Goal: Transaction & Acquisition: Purchase product/service

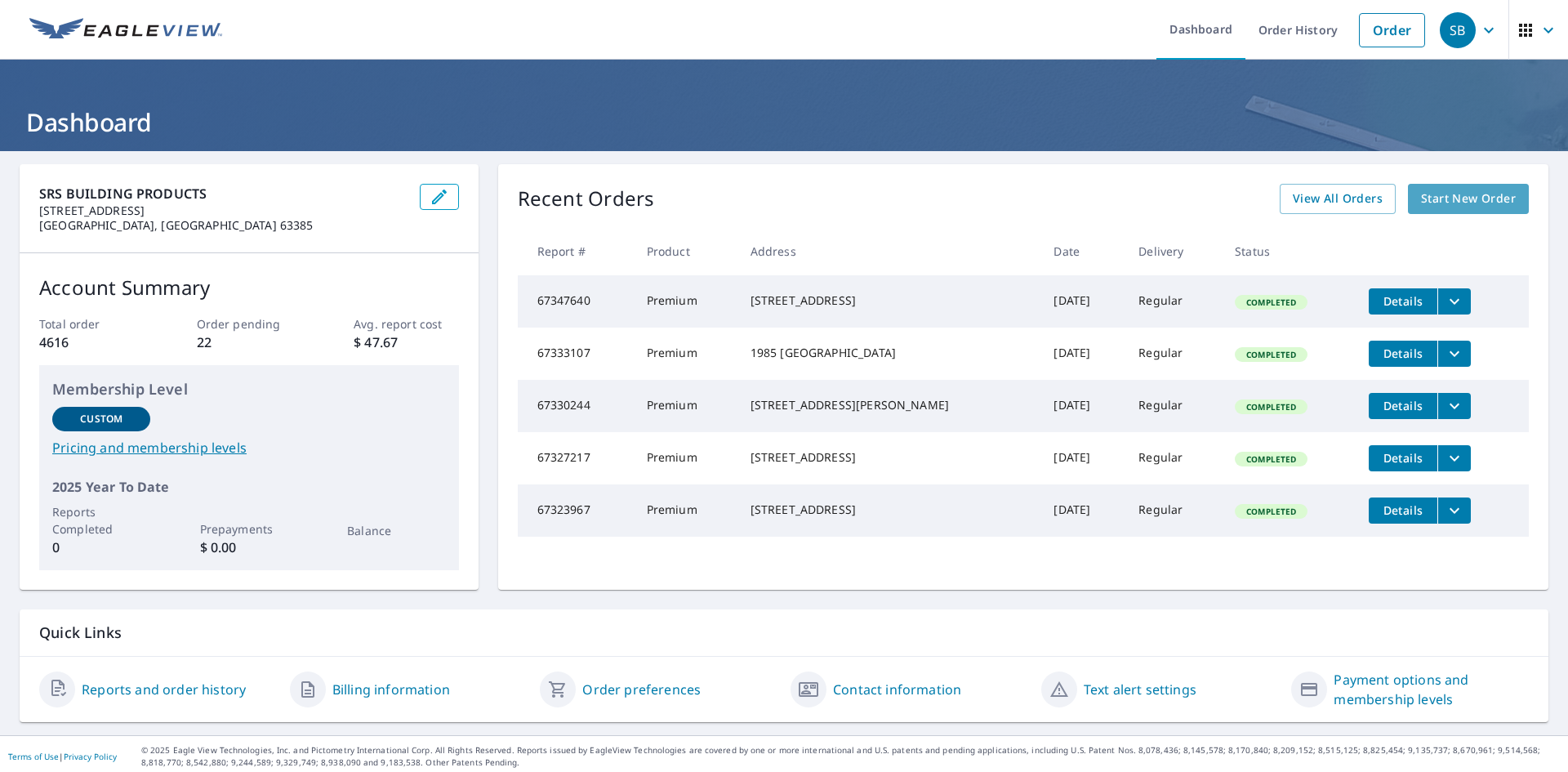
click at [1452, 205] on span "Start New Order" at bounding box center [1469, 199] width 95 height 21
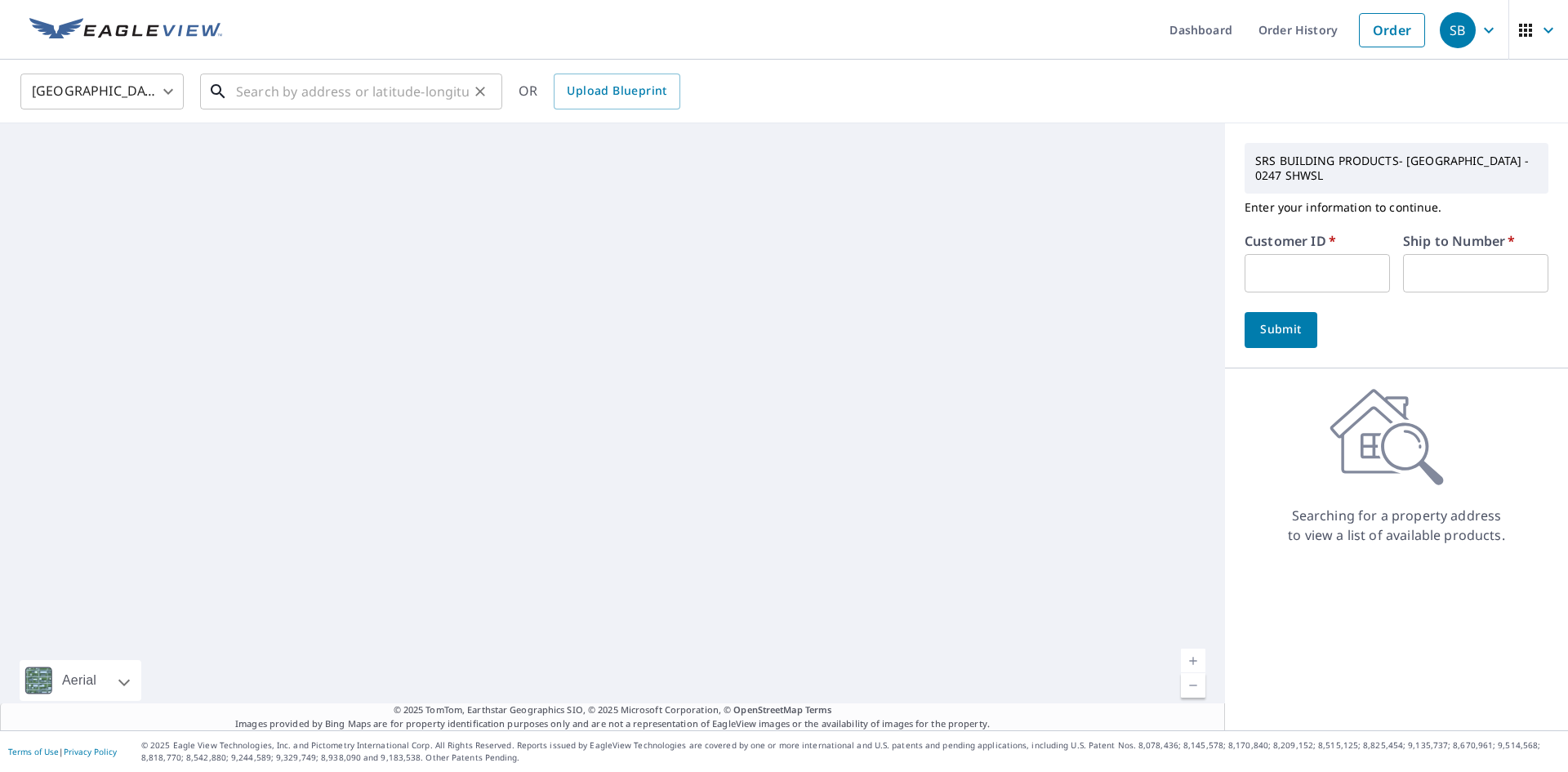
click at [381, 86] on input "text" at bounding box center [352, 91] width 233 height 46
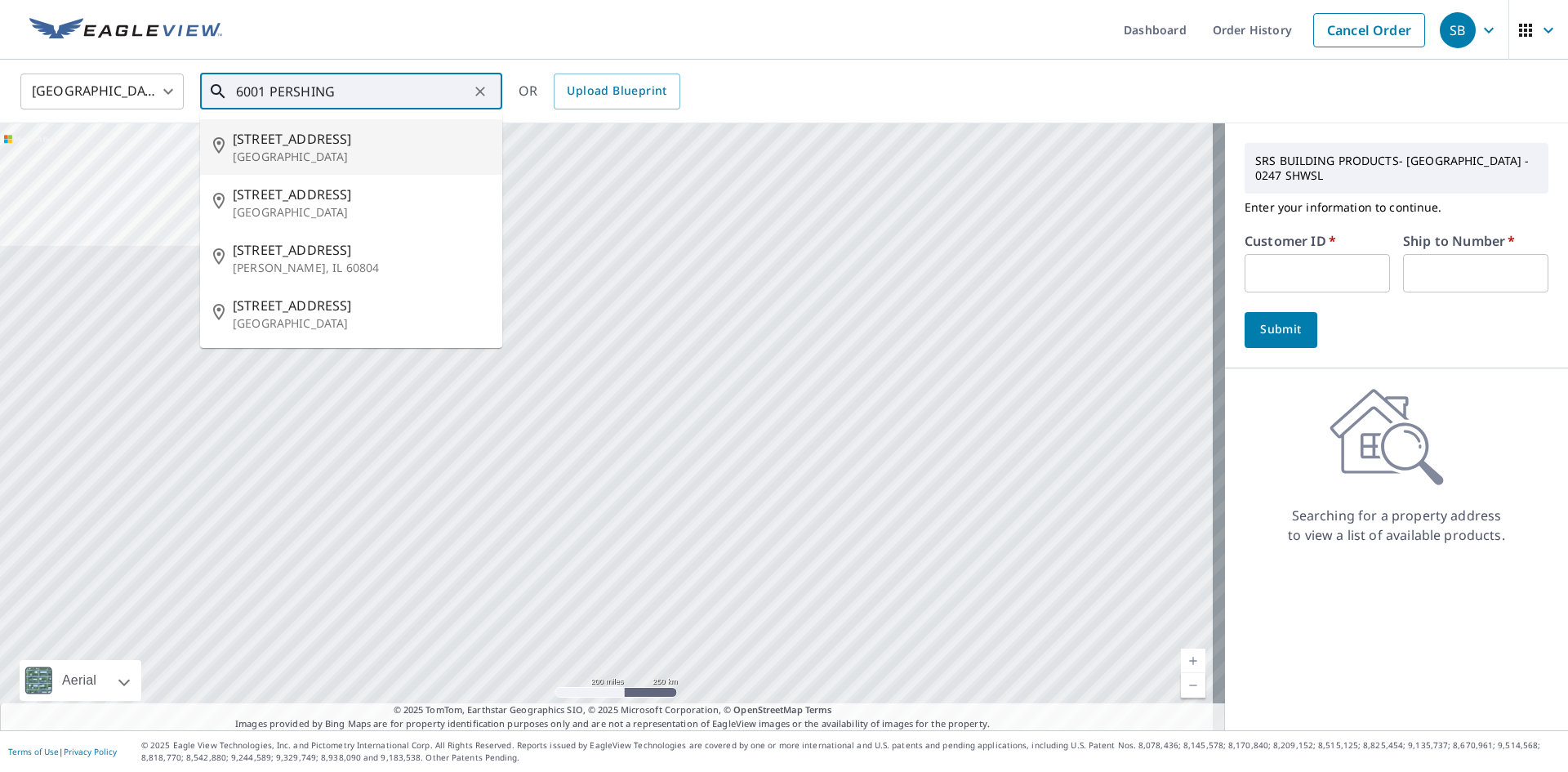
click at [323, 144] on span "[STREET_ADDRESS]" at bounding box center [361, 139] width 256 height 20
type input "[STREET_ADDRESS]"
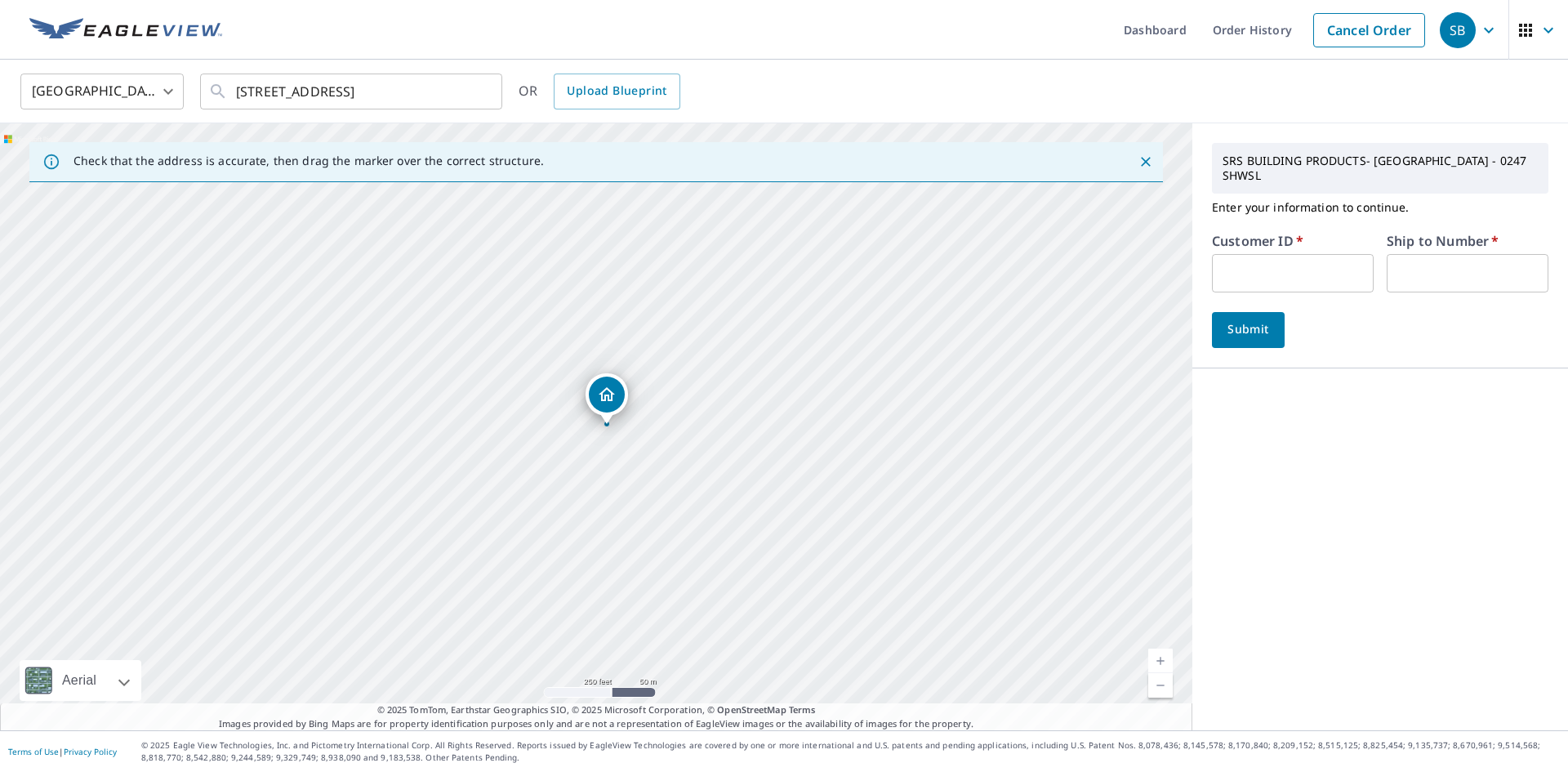
click at [1283, 262] on input "text" at bounding box center [1293, 273] width 162 height 39
type input "S054922"
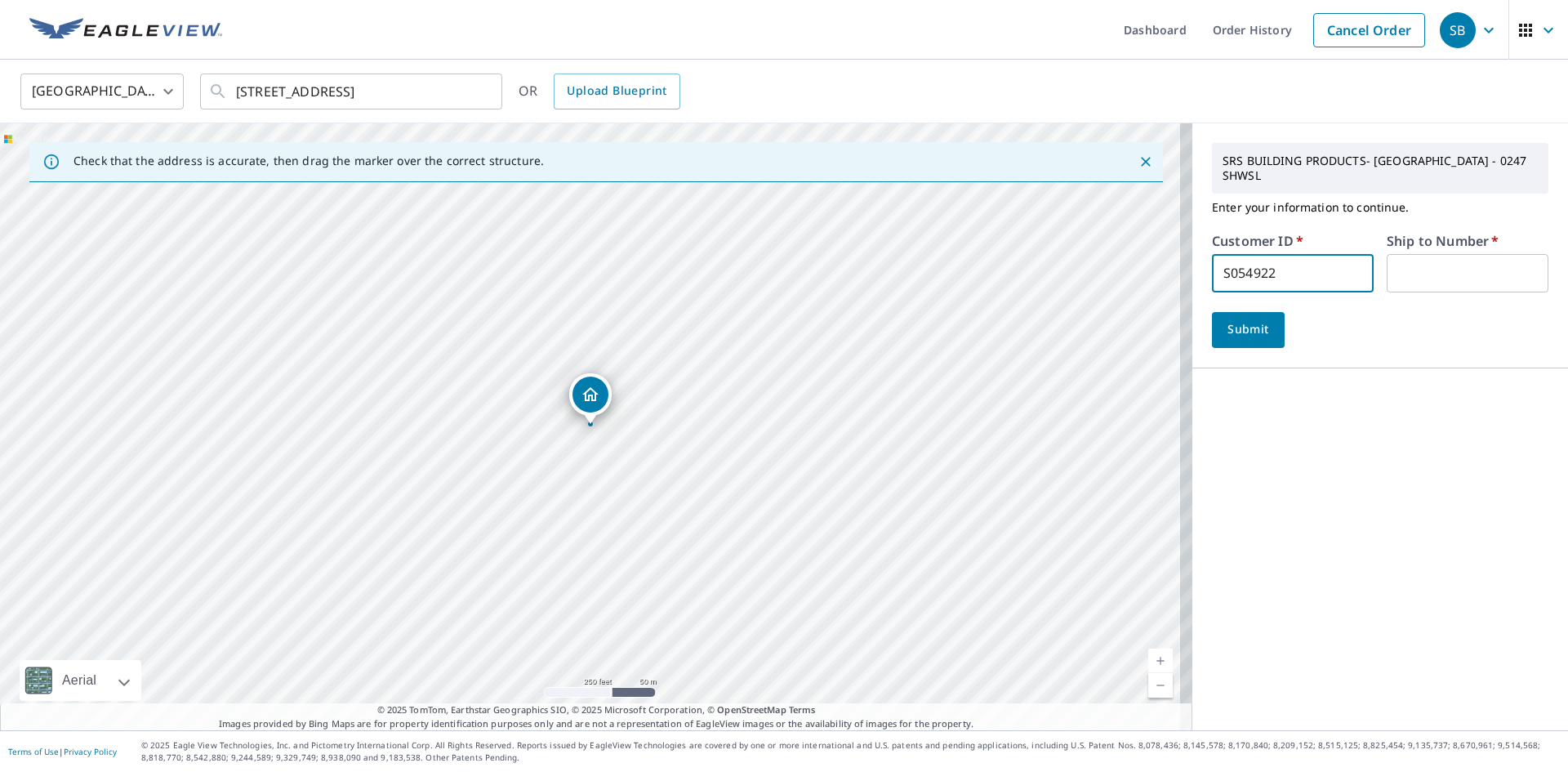
click at [1429, 261] on input "text" at bounding box center [1468, 273] width 162 height 39
type input "1"
click at [1242, 319] on span "Submit" at bounding box center [1249, 330] width 46 height 21
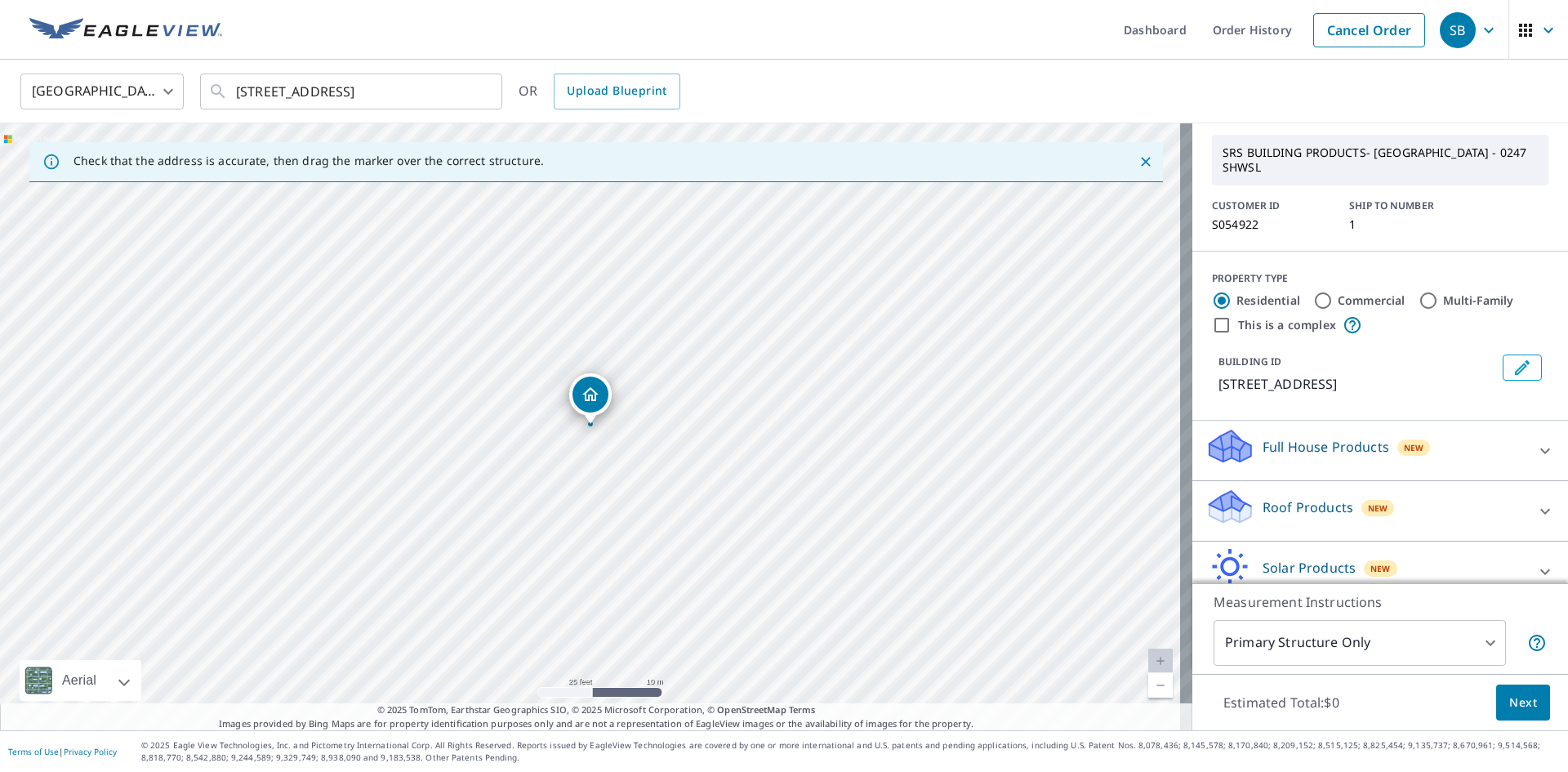
scroll to position [82, 0]
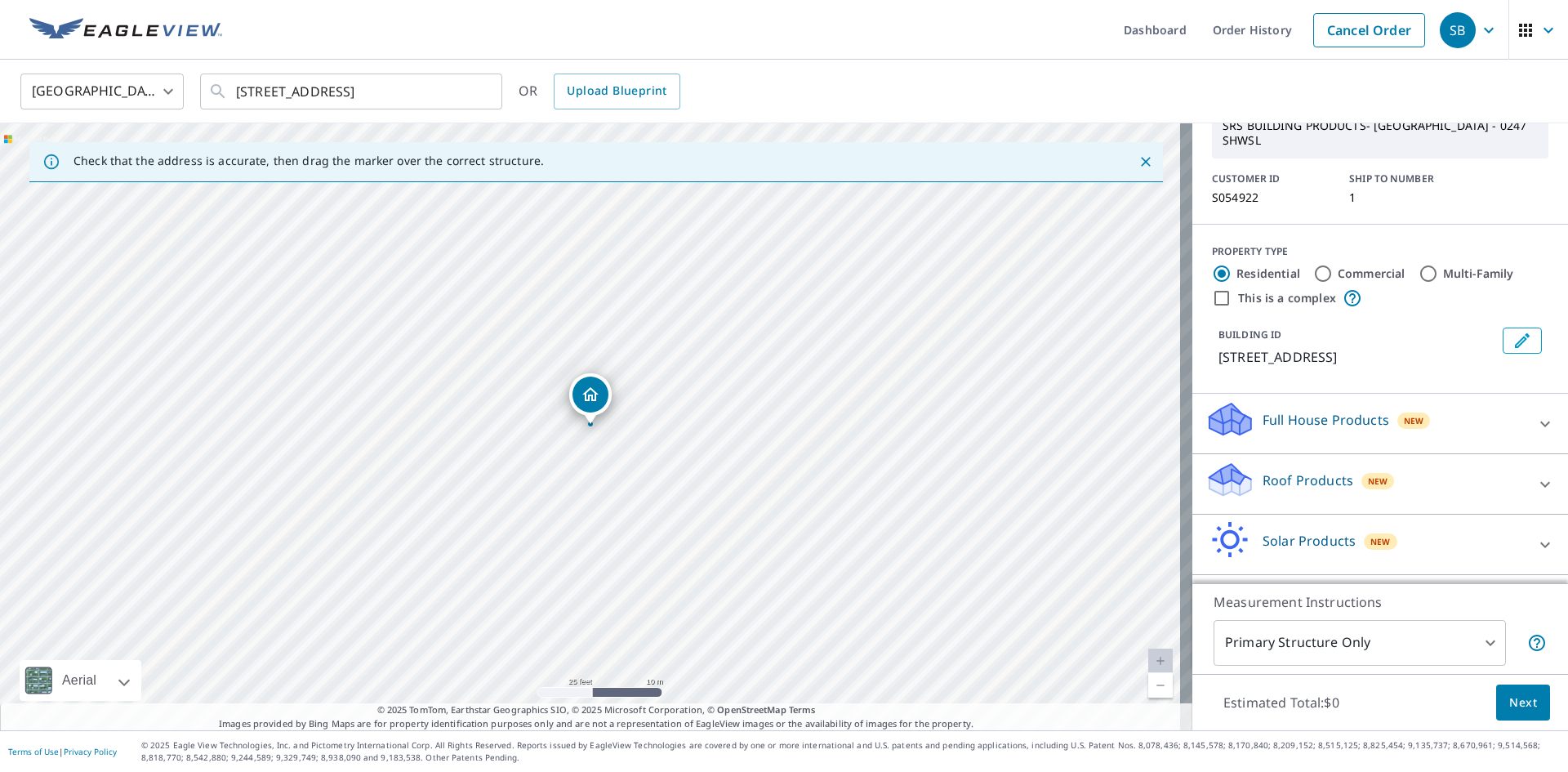
click at [1377, 642] on body "SB SB Dashboard Order History Cancel Order SB [GEOGRAPHIC_DATA] [GEOGRAPHIC_DAT…" at bounding box center [784, 386] width 1568 height 772
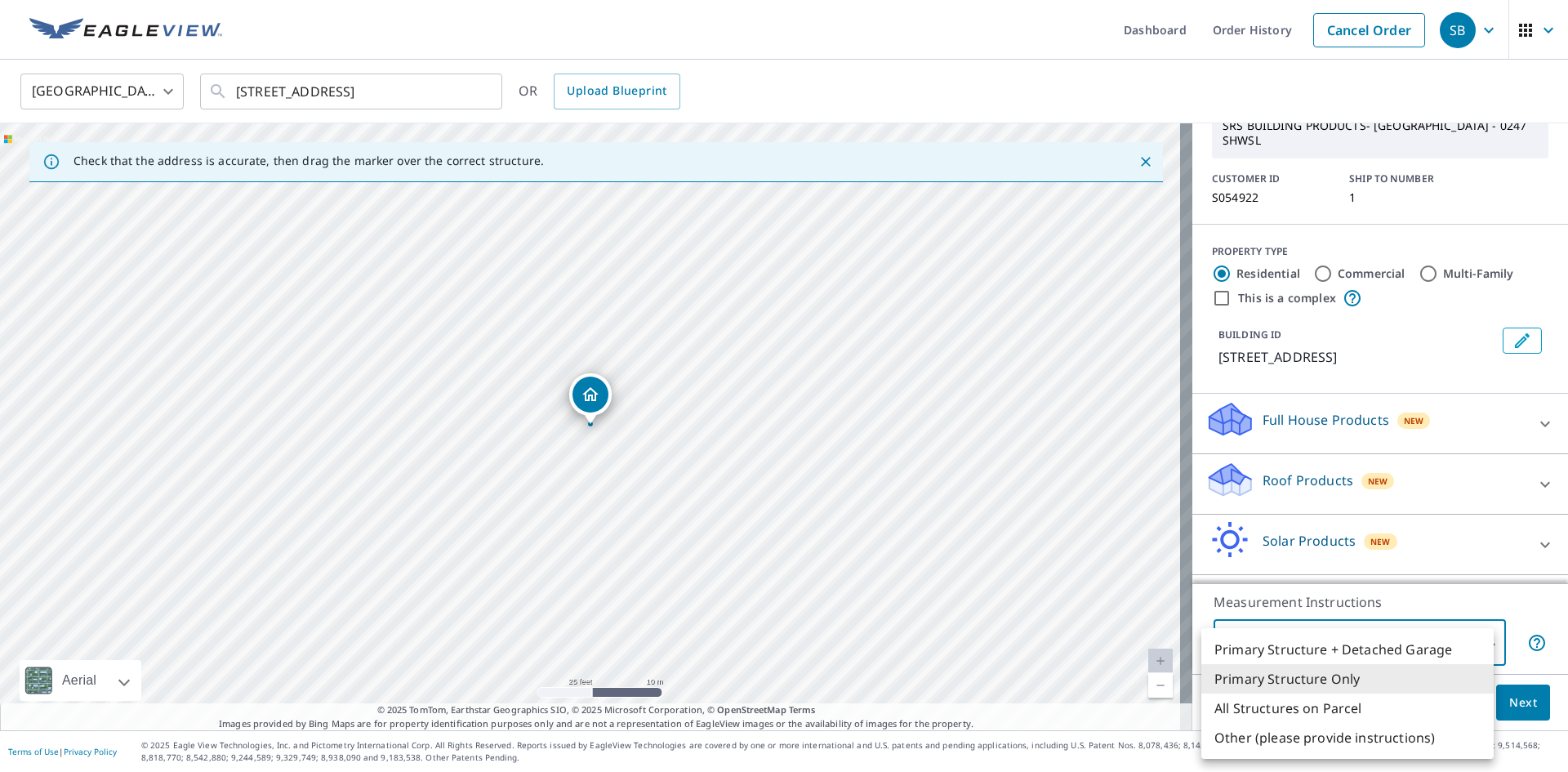
click at [1367, 655] on li "Primary Structure + Detached Garage" at bounding box center [1348, 650] width 293 height 29
type input "1"
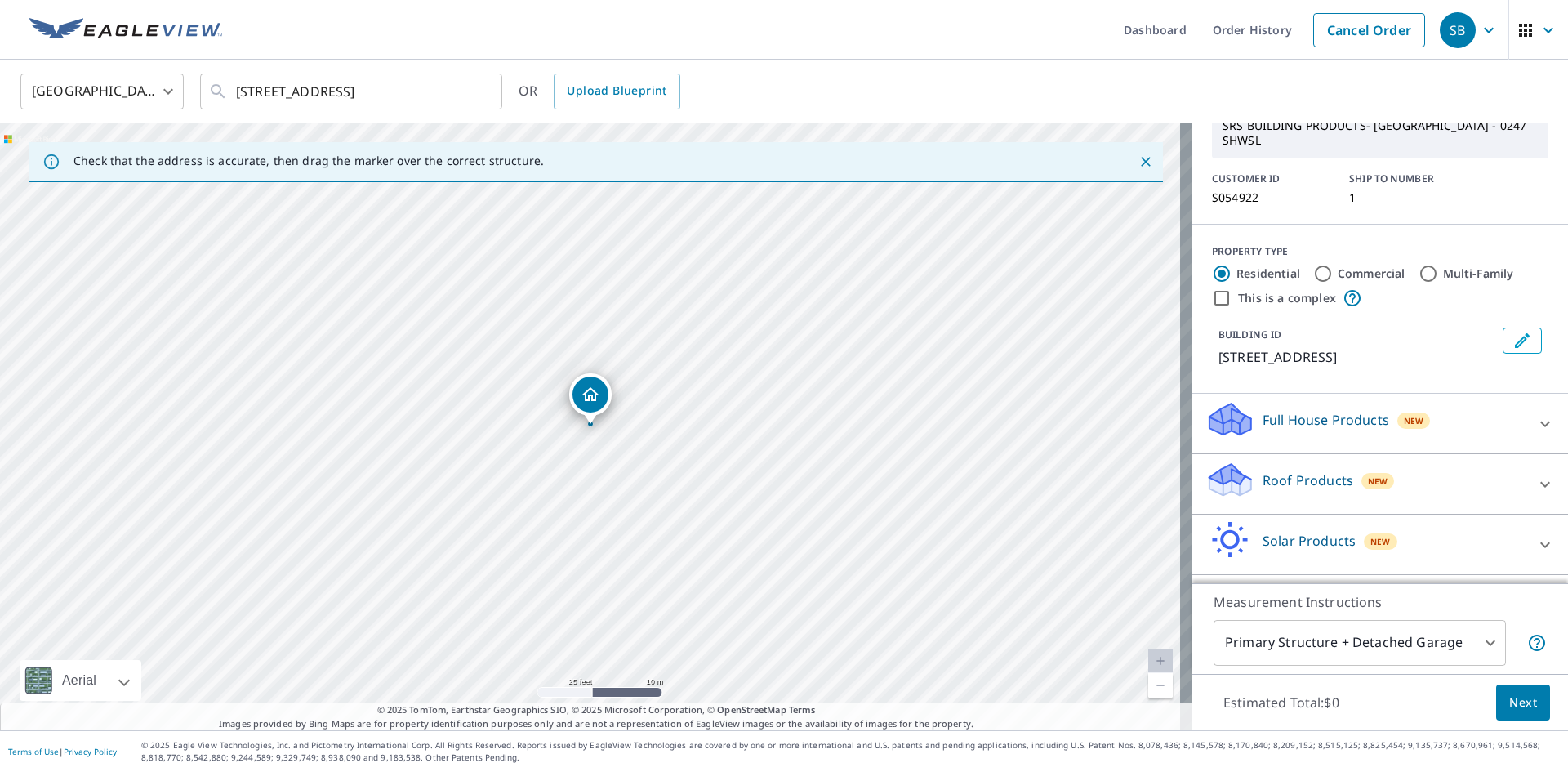
click at [1456, 479] on div "Roof Products New" at bounding box center [1366, 484] width 320 height 46
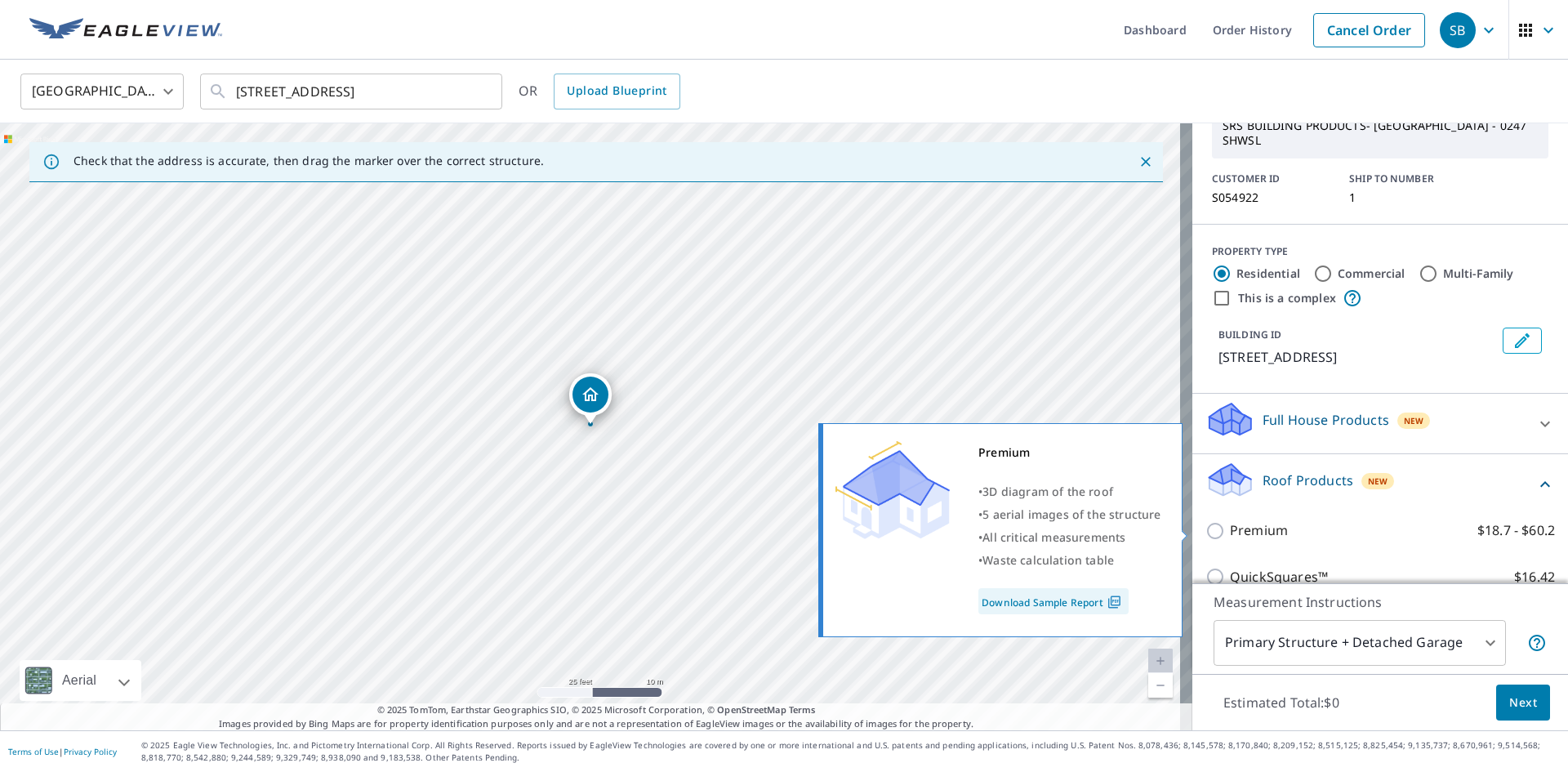
click at [1250, 521] on p "Premium" at bounding box center [1258, 531] width 58 height 21
click at [1230, 522] on input "Premium $18.7 - $60.2" at bounding box center [1218, 531] width 24 height 20
checkbox input "true"
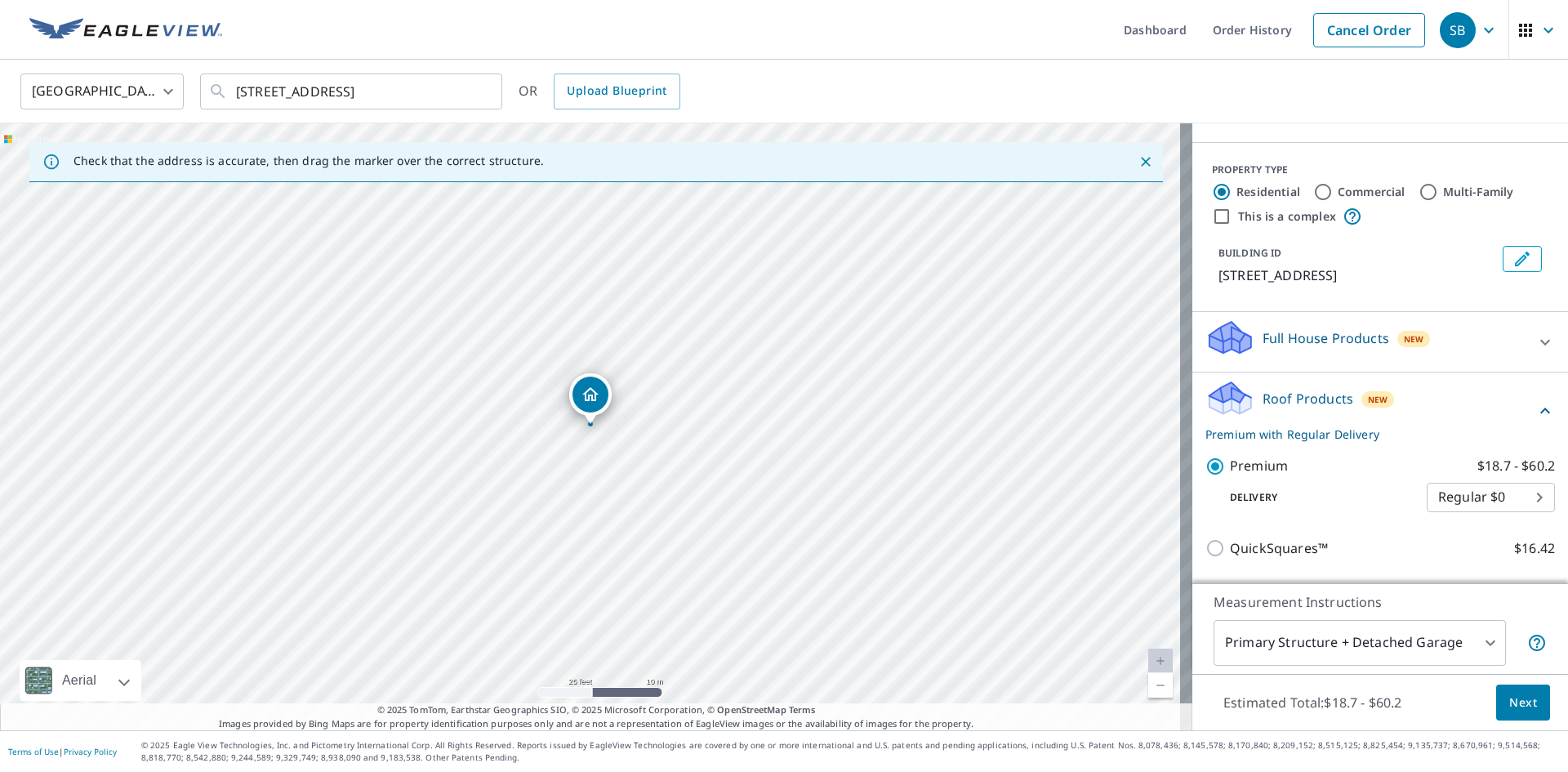
scroll to position [327, 0]
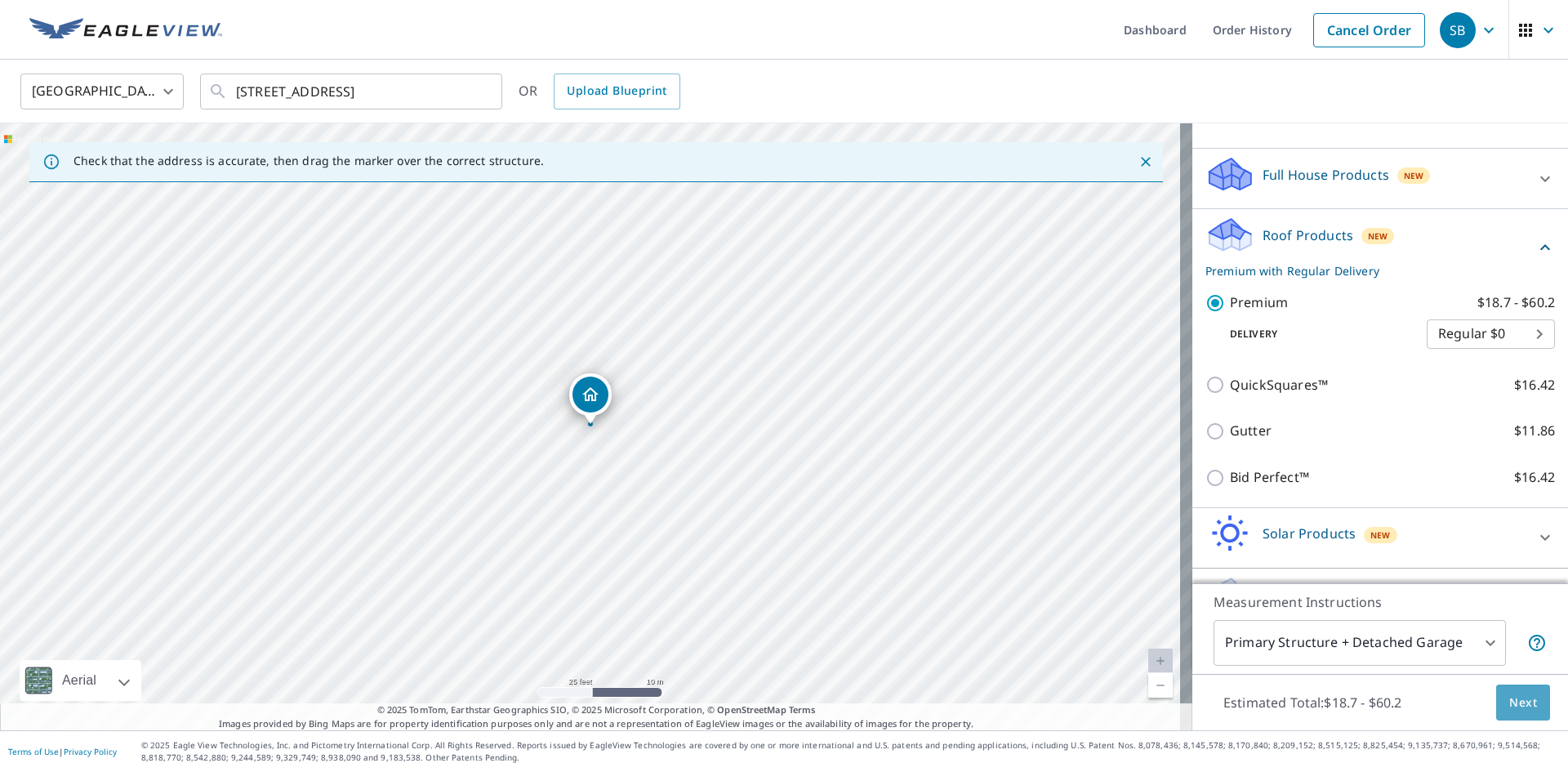
click at [1516, 700] on span "Next" at bounding box center [1523, 703] width 28 height 21
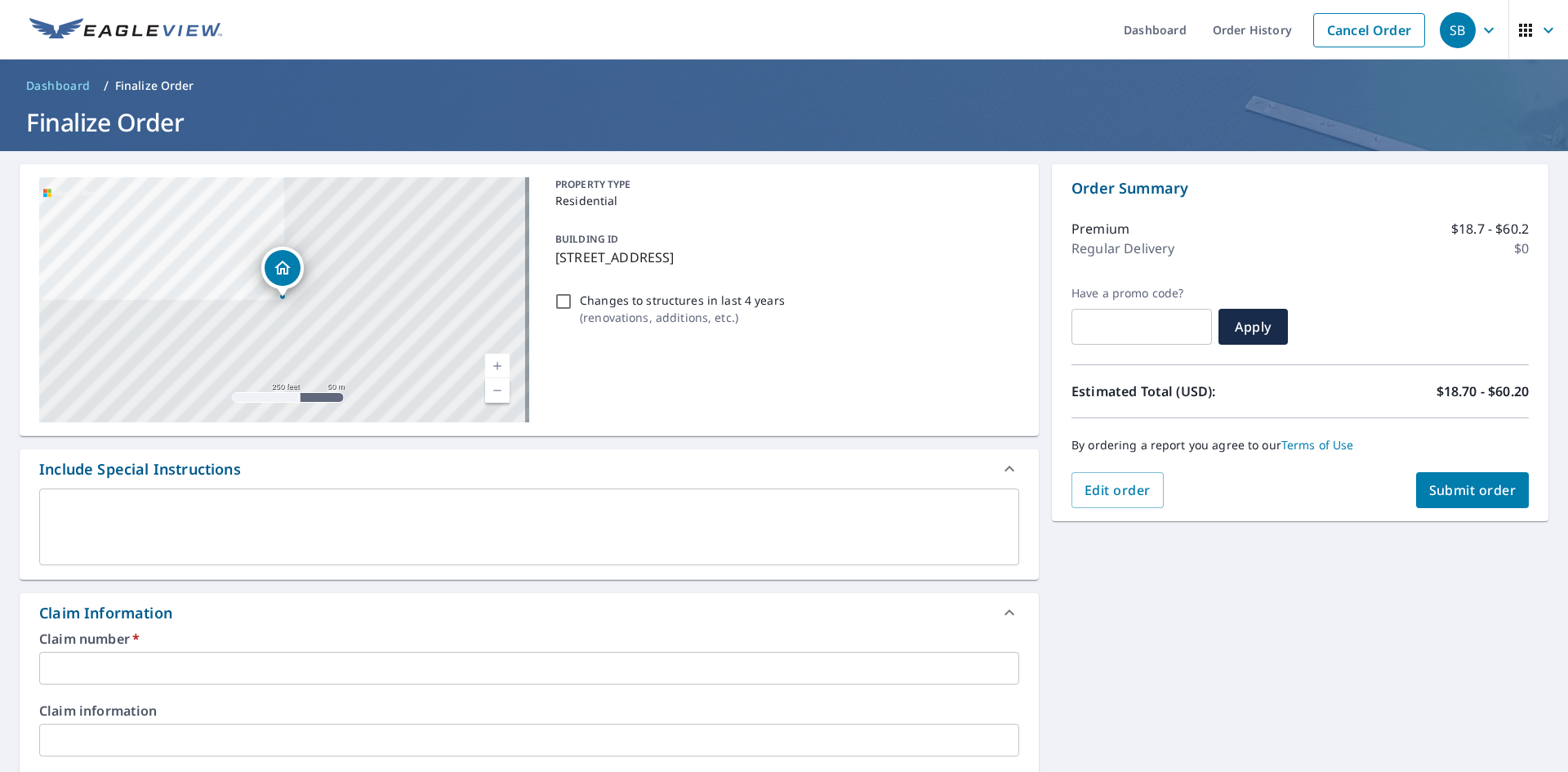
drag, startPoint x: 551, startPoint y: 260, endPoint x: 820, endPoint y: 263, distance: 269.0
click at [820, 263] on p "[STREET_ADDRESS]" at bounding box center [784, 257] width 458 height 20
checkbox input "true"
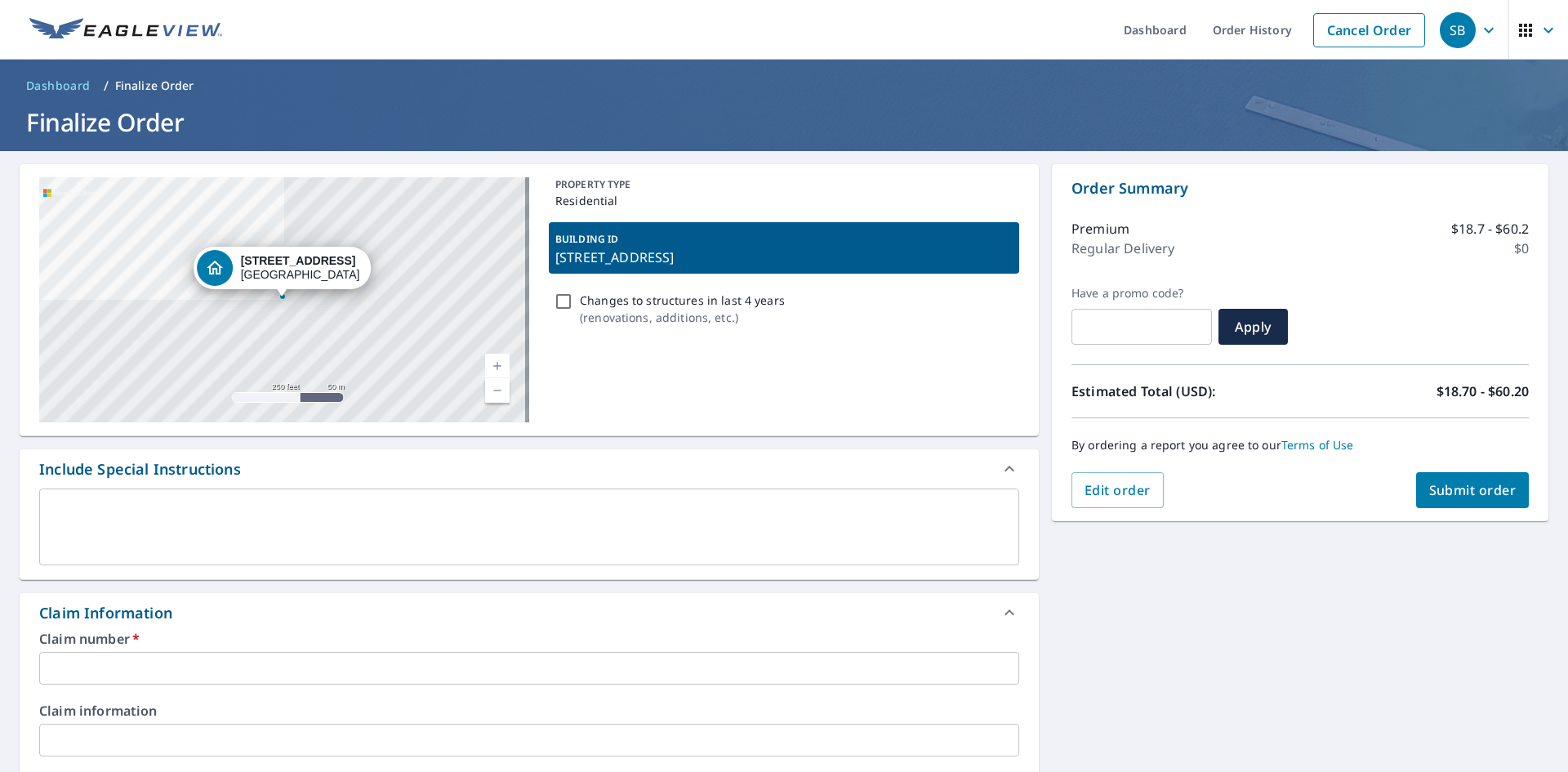
copy p "[STREET_ADDRESS]"
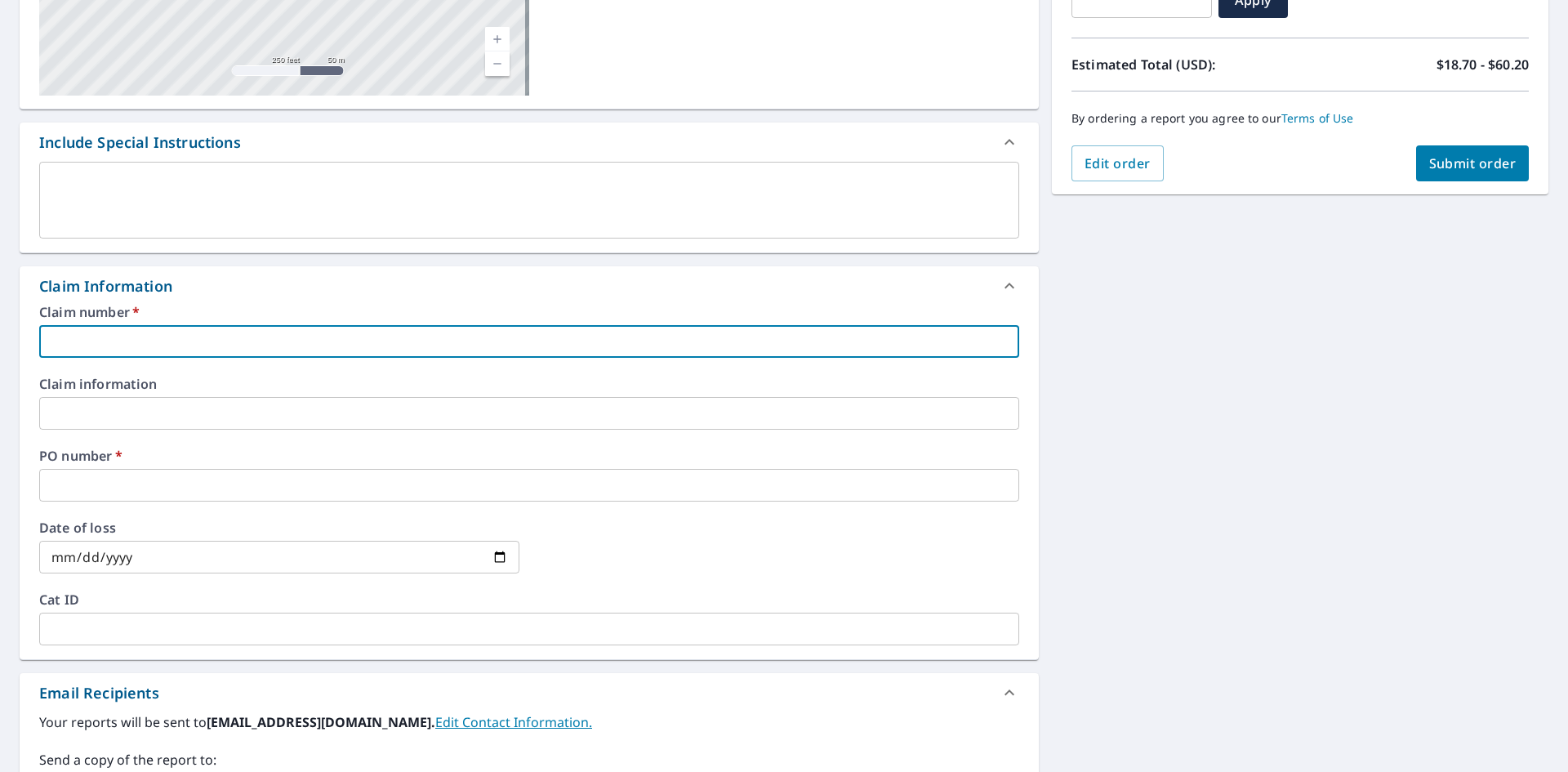
click at [148, 338] on input "text" at bounding box center [529, 342] width 980 height 33
paste input "[STREET_ADDRESS]"
type input "[STREET_ADDRESS]"
checkbox input "true"
type input "[STREET_ADDRESS]"
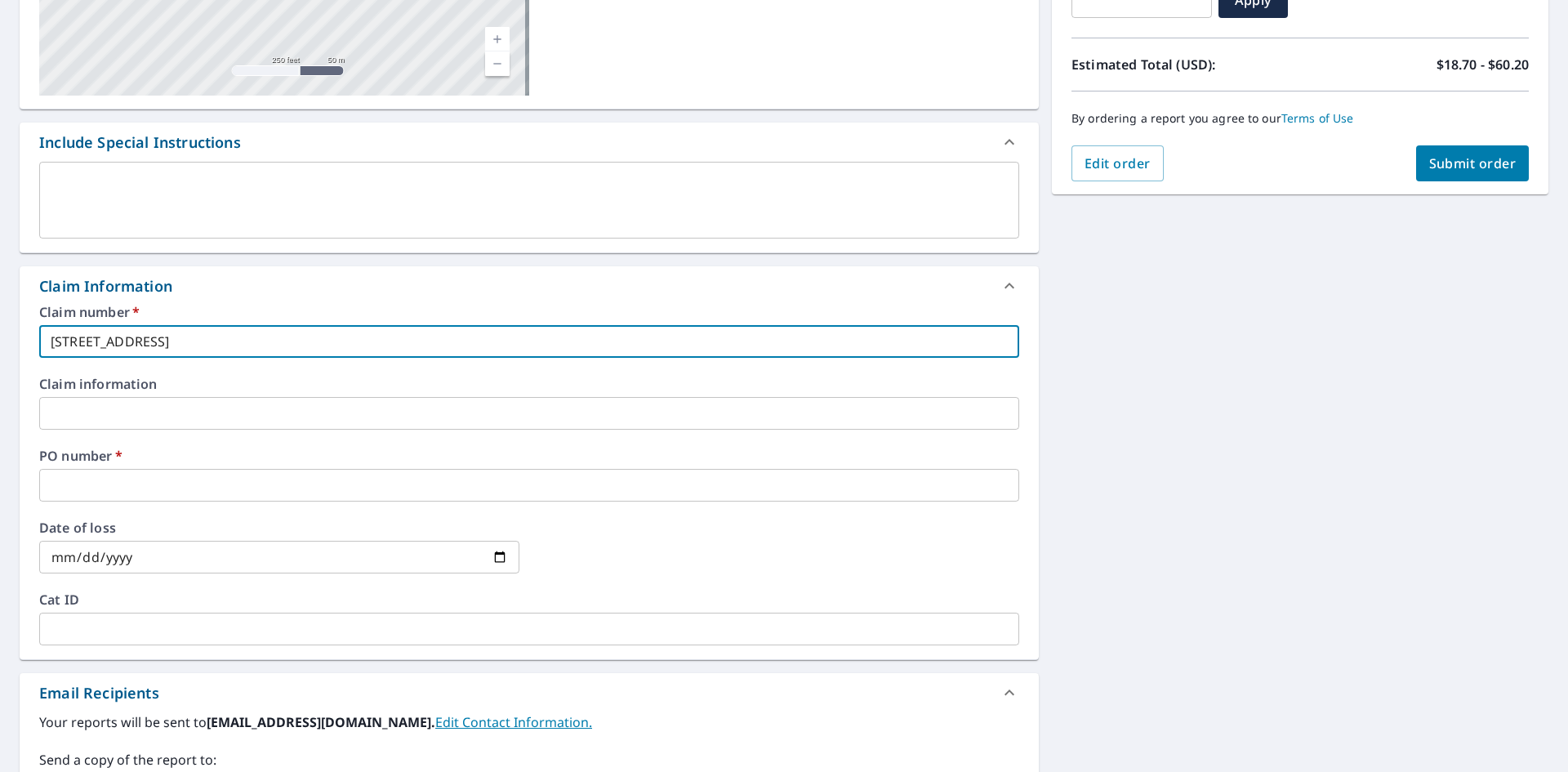
click at [139, 488] on input "text" at bounding box center [529, 485] width 980 height 33
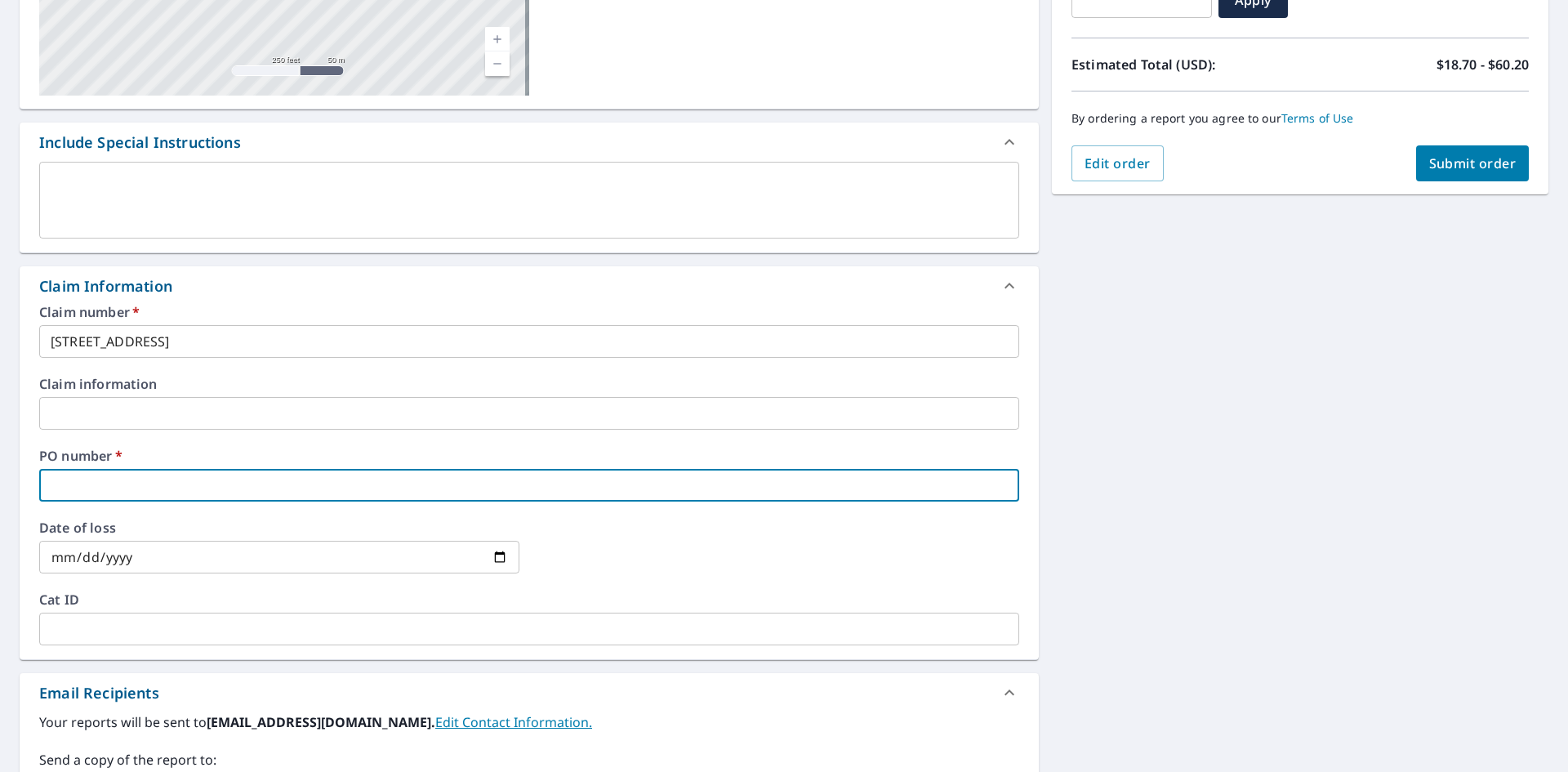
paste input "[STREET_ADDRESS]"
type input "[STREET_ADDRESS]"
checkbox input "true"
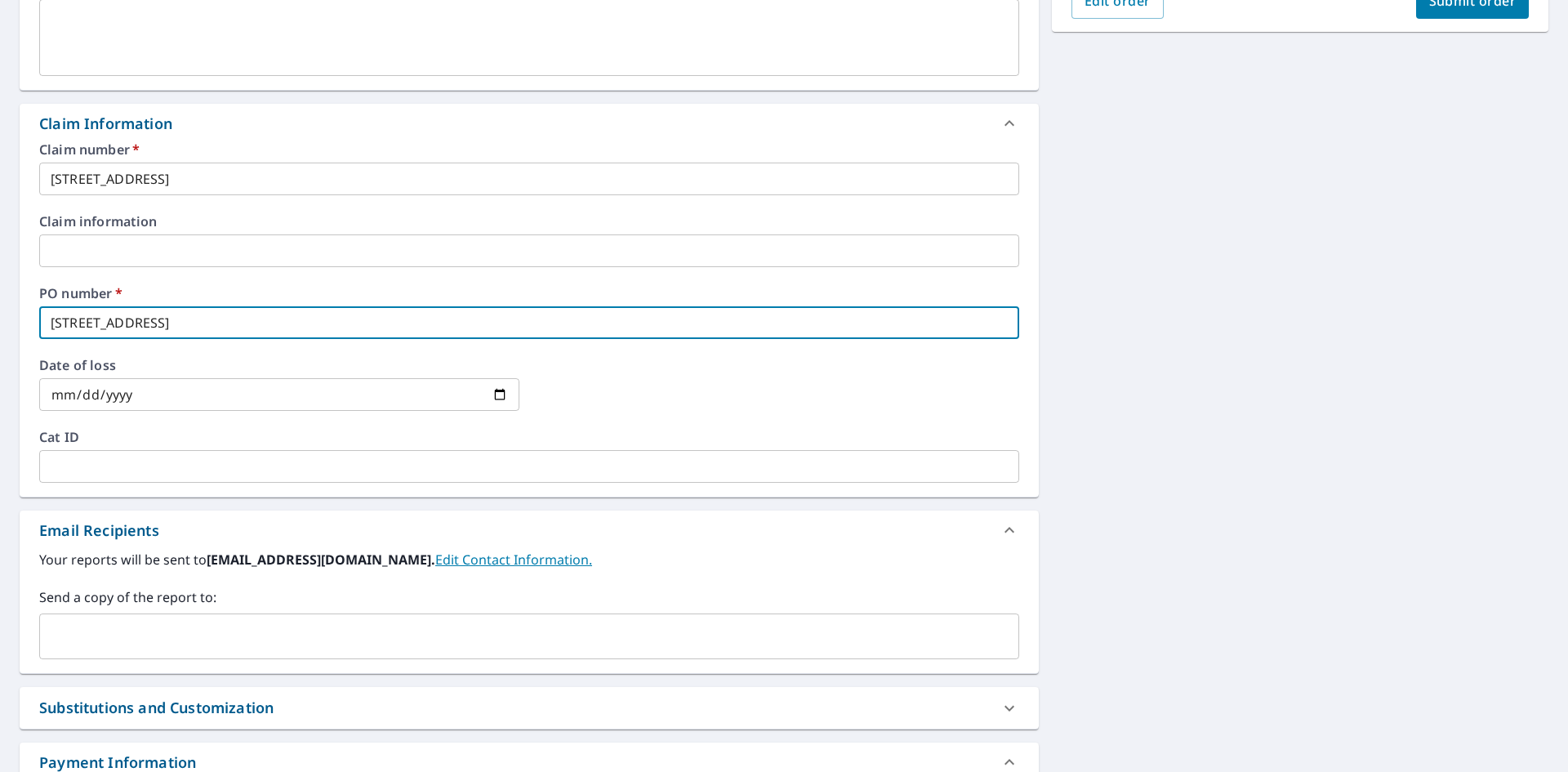
scroll to position [490, 0]
type input "[STREET_ADDRESS]"
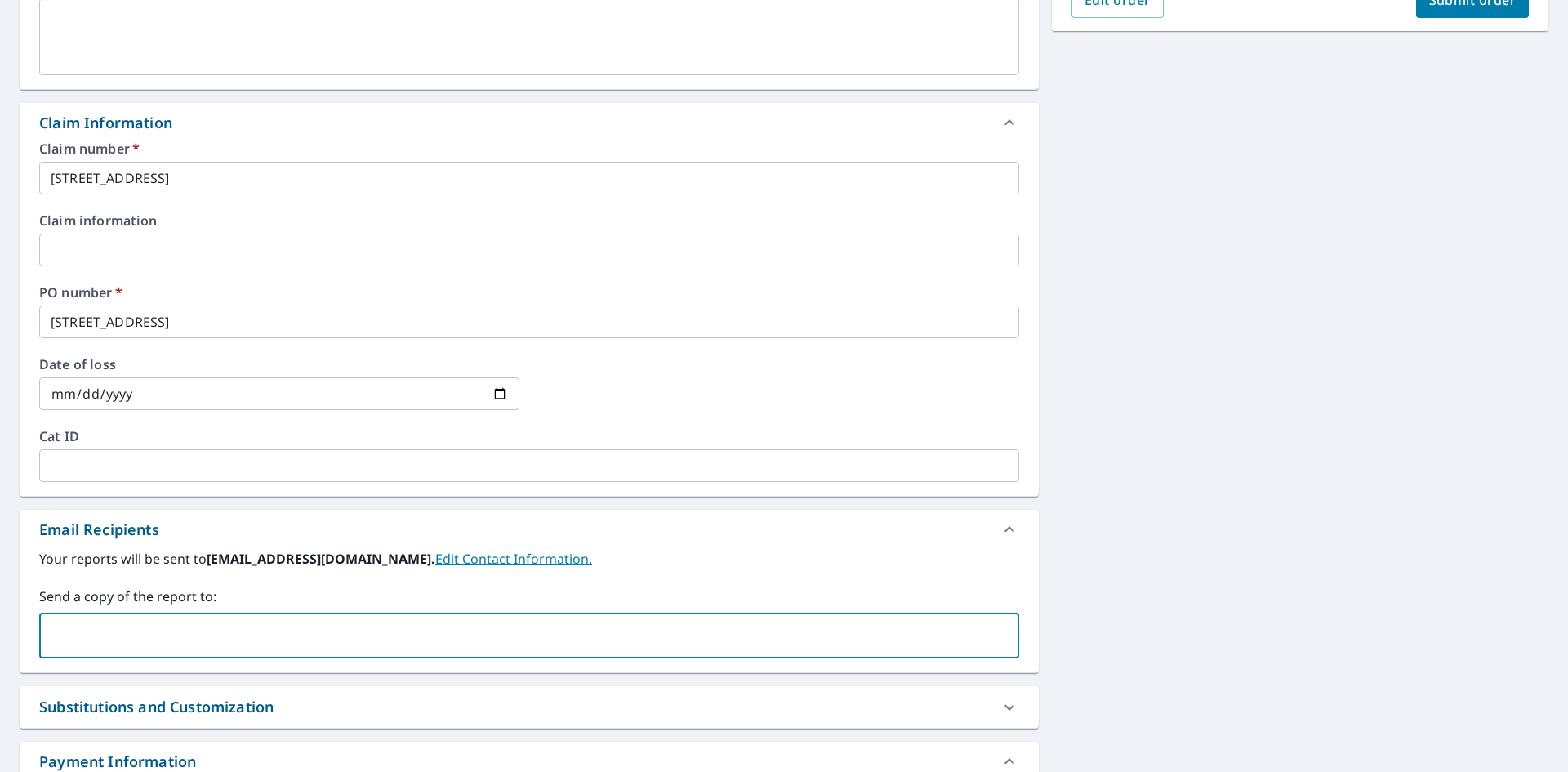
click at [184, 646] on input "text" at bounding box center [516, 635] width 941 height 31
type input "[EMAIL_ADDRESS][DOMAIN_NAME]"
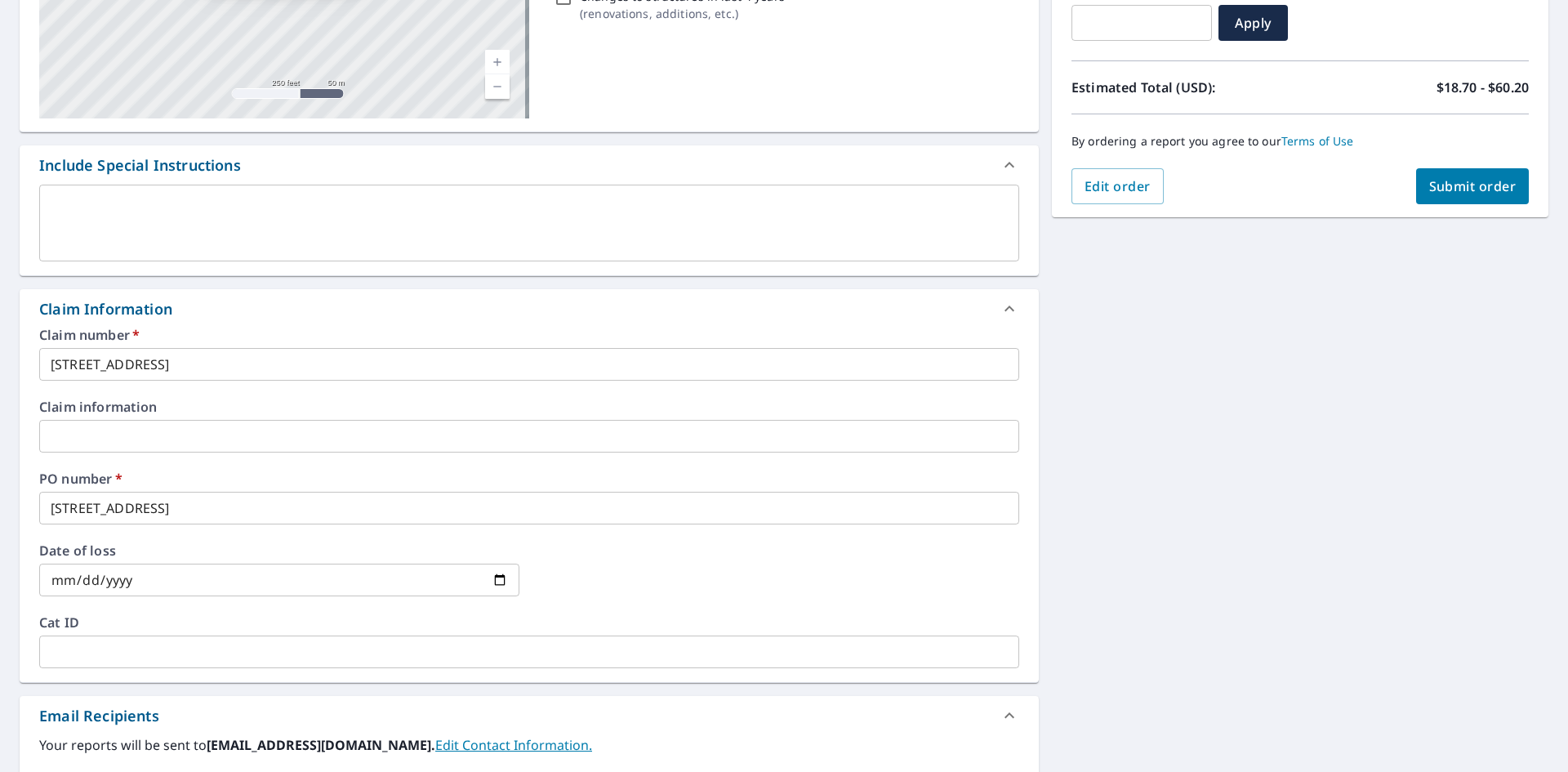
scroll to position [82, 0]
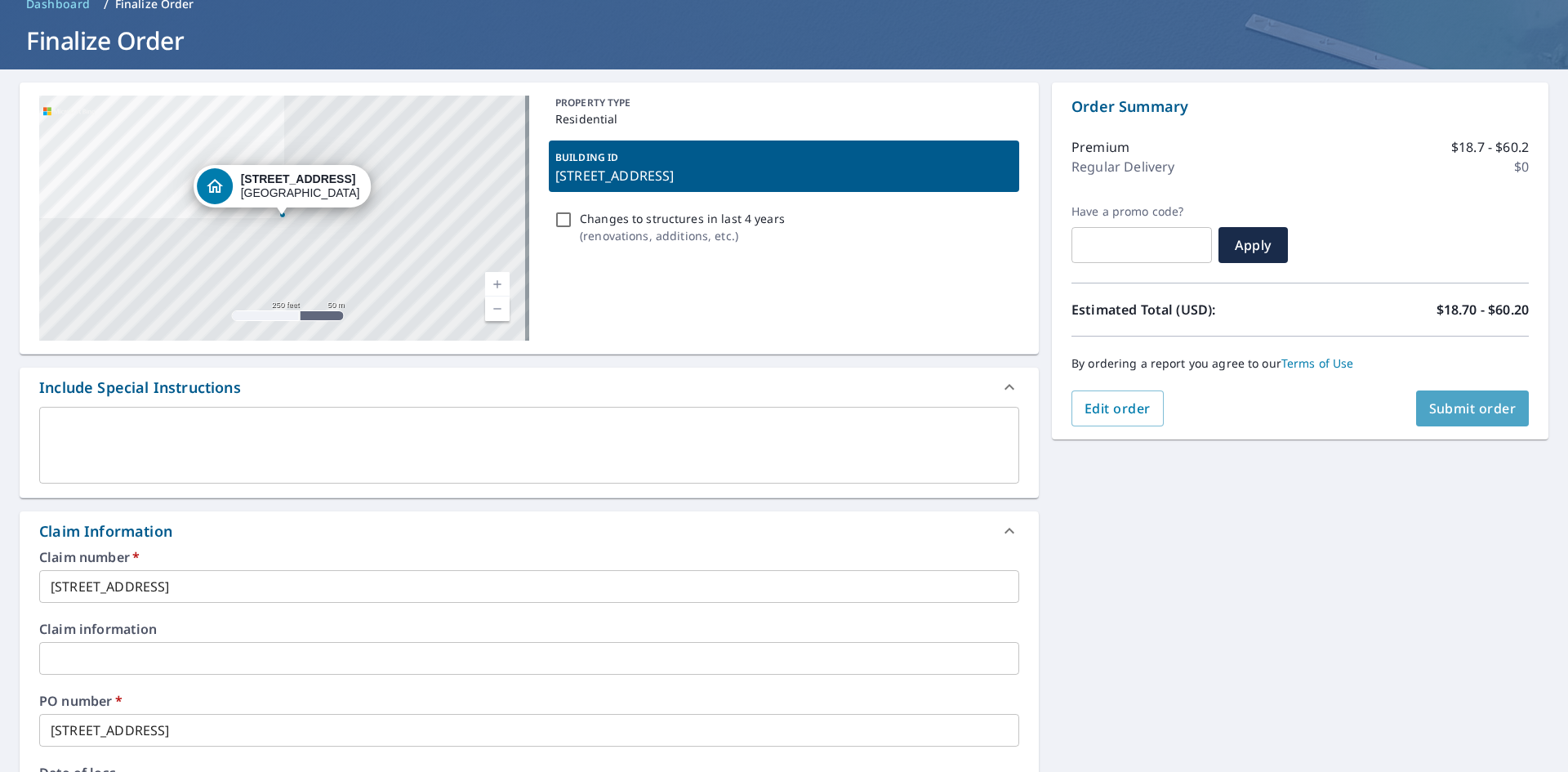
click at [1474, 409] on span "Submit order" at bounding box center [1473, 408] width 88 height 18
checkbox input "true"
